Goal: Task Accomplishment & Management: Manage account settings

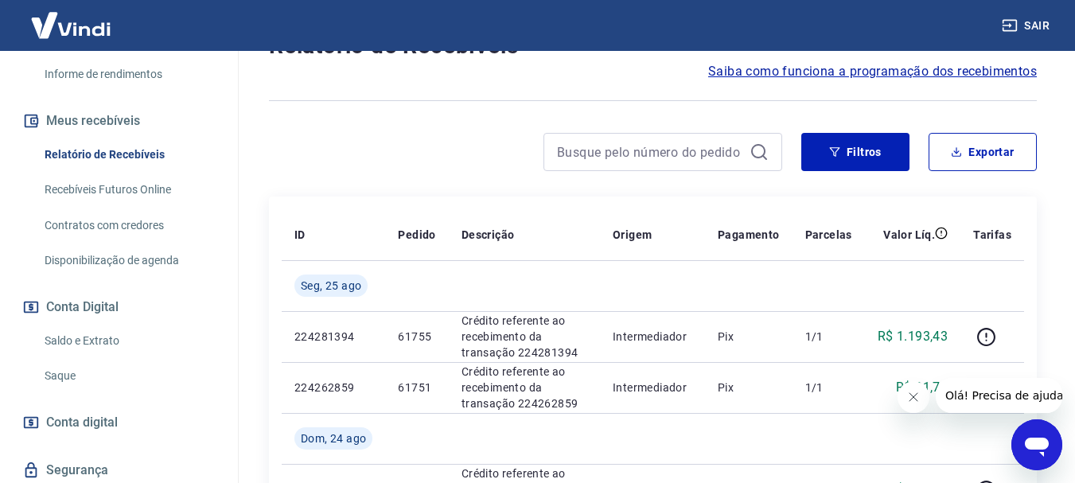
scroll to position [318, 0]
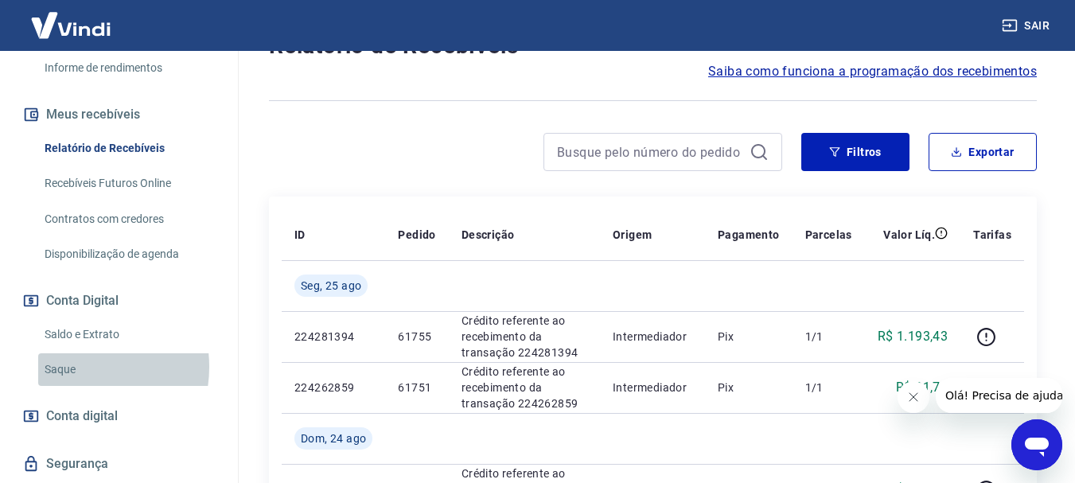
click at [72, 368] on link "Saque" at bounding box center [128, 369] width 181 height 33
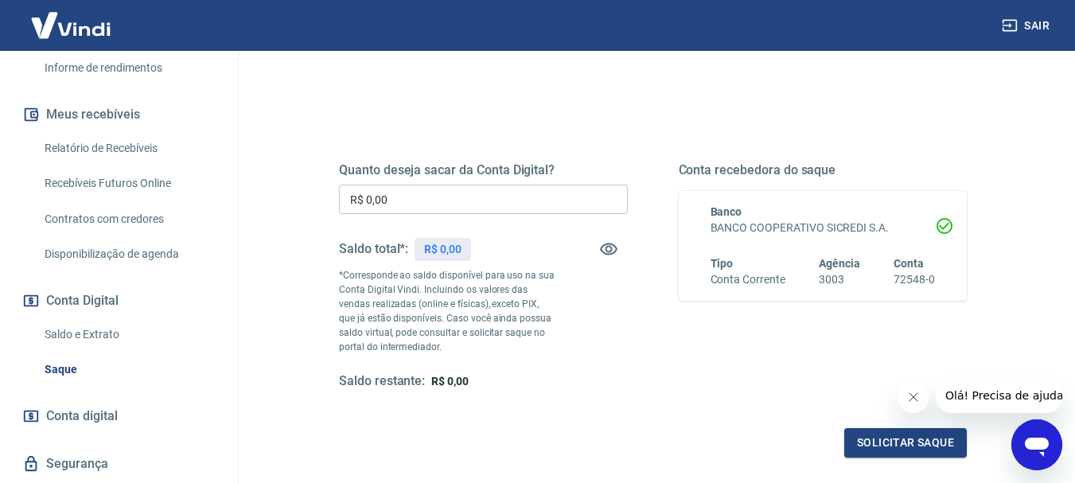
scroll to position [159, 0]
